Goal: Task Accomplishment & Management: Complete application form

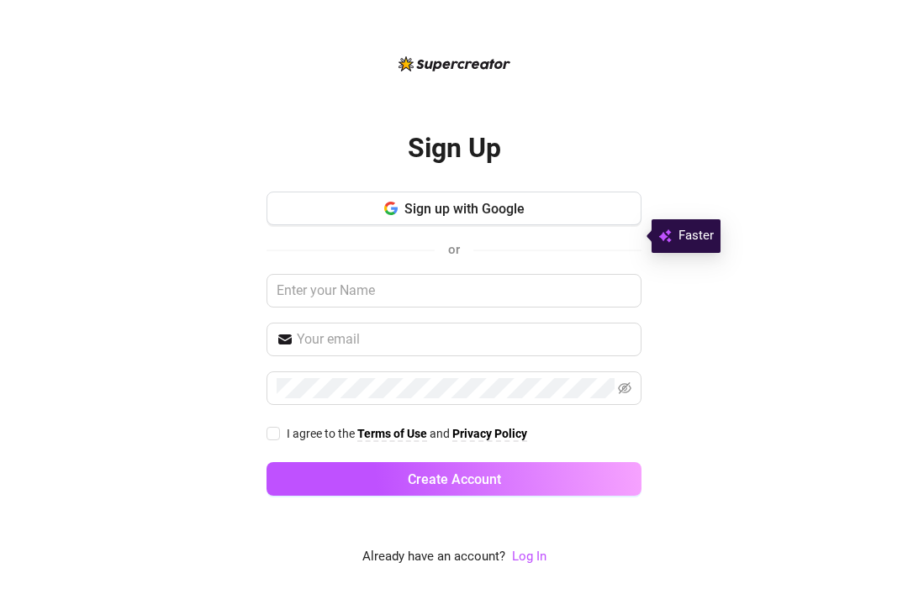
click at [583, 225] on button "Sign up with Google" at bounding box center [453, 209] width 375 height 34
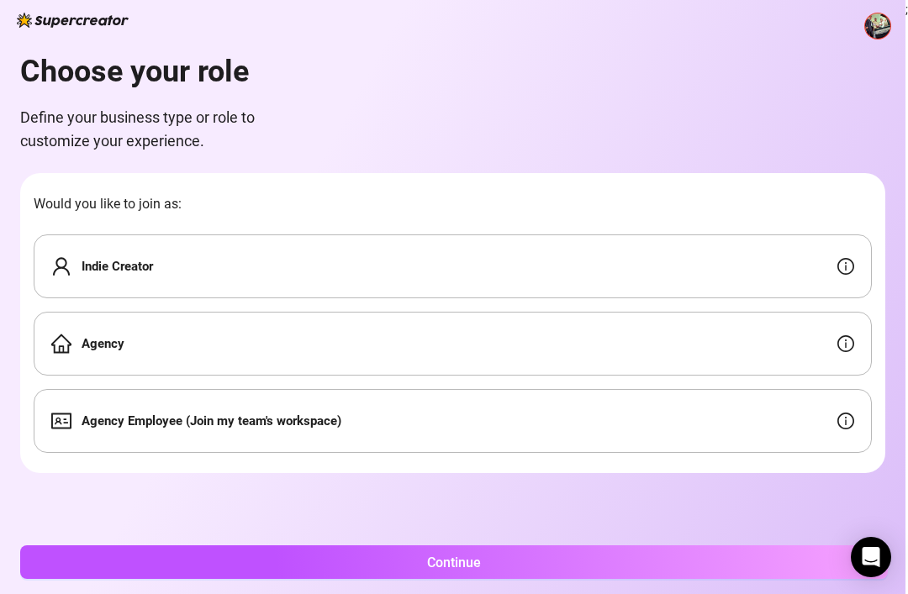
click at [640, 267] on div "Indie Creator" at bounding box center [453, 267] width 838 height 64
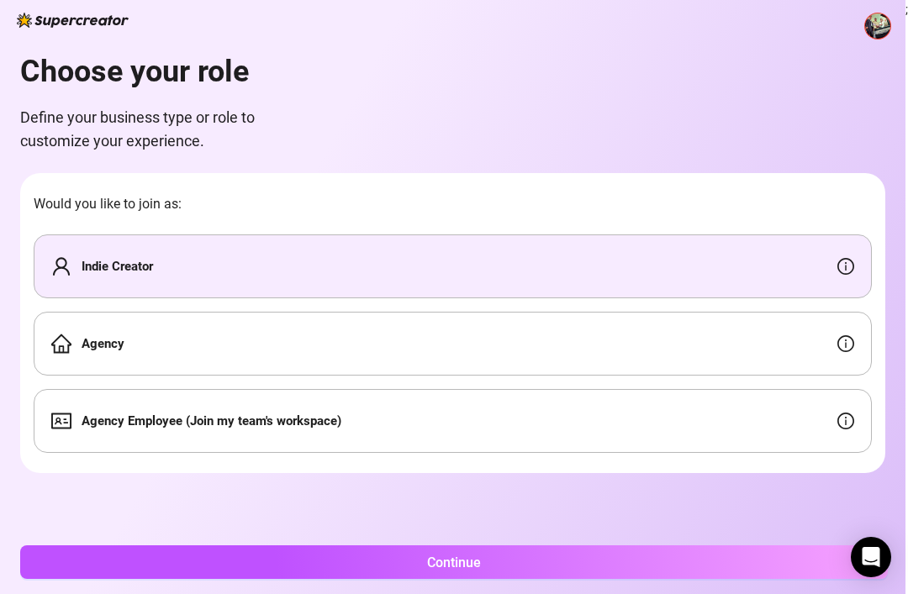
click at [661, 562] on button "Continue" at bounding box center [454, 563] width 868 height 34
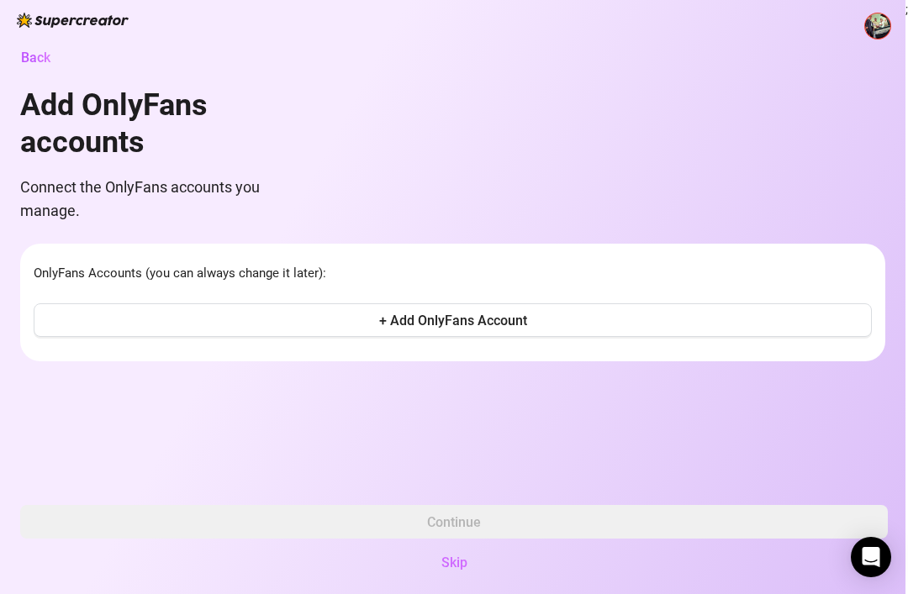
click at [612, 306] on button "+ Add OnlyFans Account" at bounding box center [453, 320] width 838 height 34
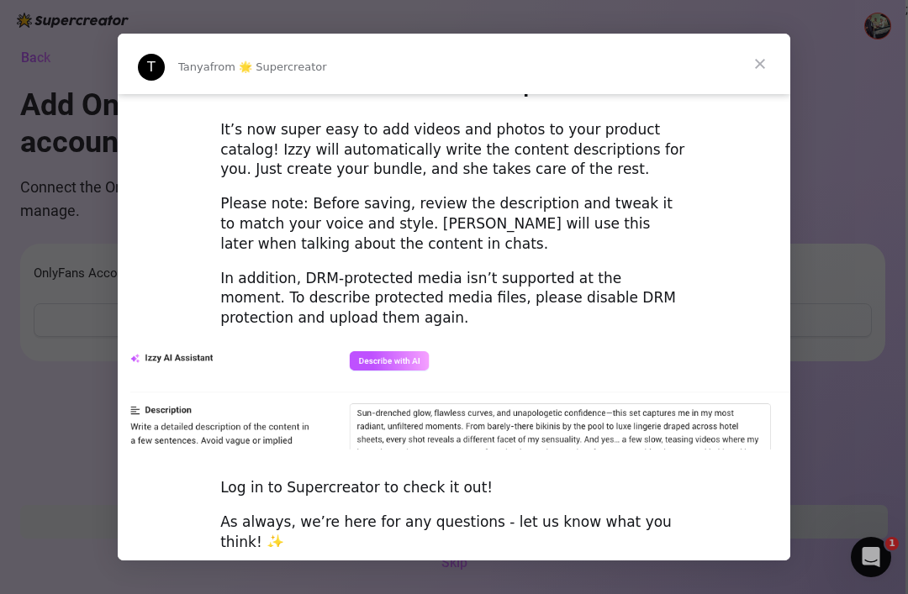
scroll to position [2324, 0]
click at [769, 58] on span "Close" at bounding box center [760, 64] width 61 height 61
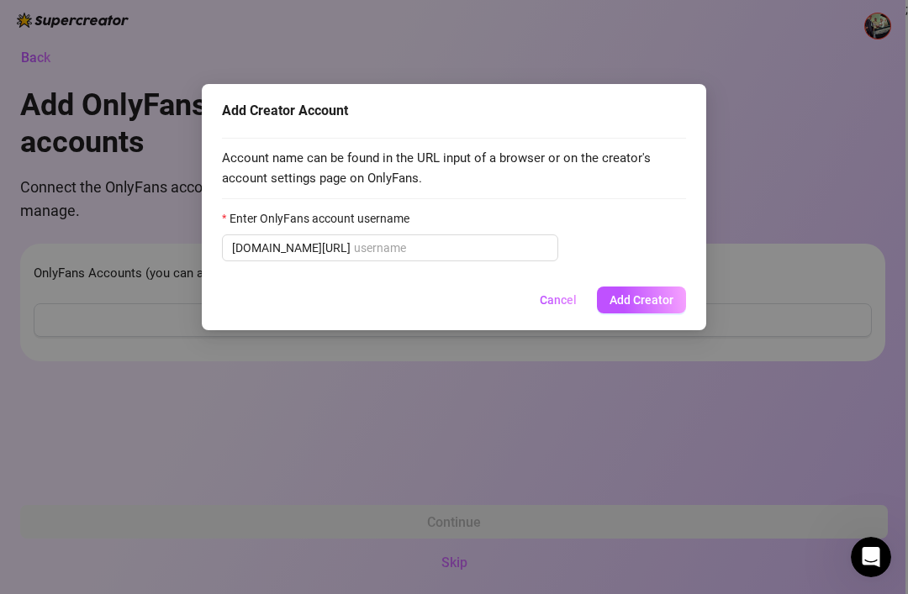
click at [614, 380] on div "Add Creator Account Account name can be found in the URL input of a browser or …" at bounding box center [454, 297] width 908 height 594
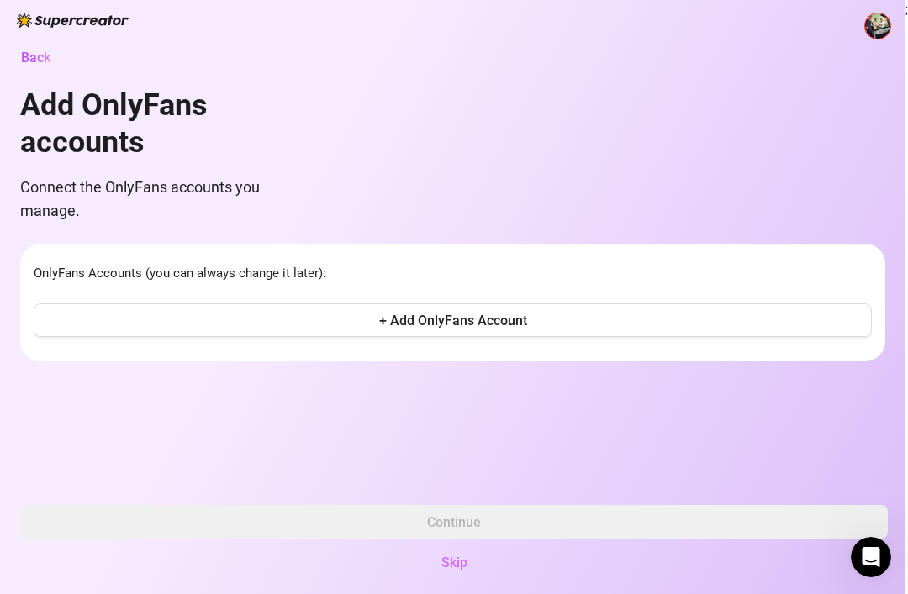
scroll to position [0, 0]
click at [47, 25] on img at bounding box center [73, 20] width 112 height 15
click at [49, 17] on img at bounding box center [73, 20] width 112 height 15
click at [35, 50] on span "Back" at bounding box center [35, 58] width 29 height 16
